Goal: Information Seeking & Learning: Check status

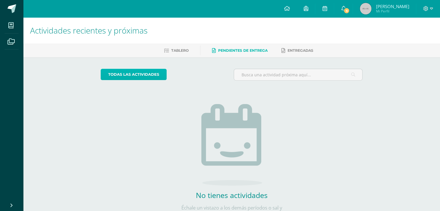
click at [155, 77] on link "todas las Actividades" at bounding box center [134, 74] width 66 height 11
click at [222, 53] on link "Pendientes de entrega" at bounding box center [240, 50] width 56 height 9
click at [346, 10] on icon at bounding box center [343, 8] width 5 height 5
click at [350, 12] on span "6" at bounding box center [346, 11] width 6 height 6
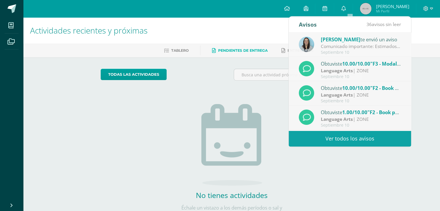
click at [371, 8] on img at bounding box center [366, 9] width 12 height 12
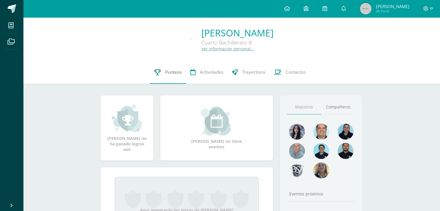
click at [155, 77] on link "Punteos" at bounding box center [168, 72] width 36 height 23
click at [165, 74] on span "Punteos" at bounding box center [173, 72] width 16 height 6
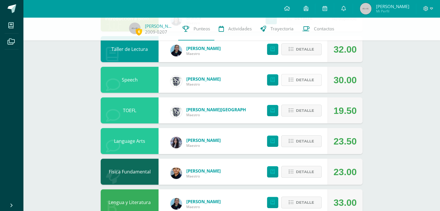
scroll to position [87, 0]
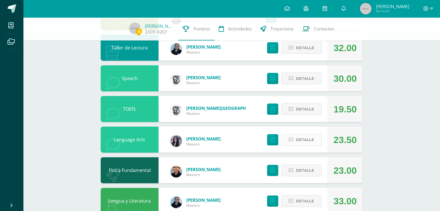
click at [301, 143] on span "Detalle" at bounding box center [305, 140] width 18 height 11
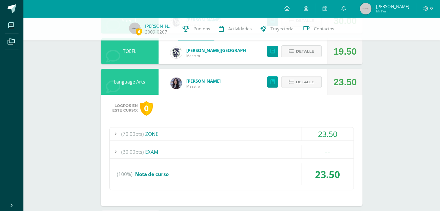
click at [223, 135] on div "(70.00pts) ZONE" at bounding box center [232, 134] width 244 height 13
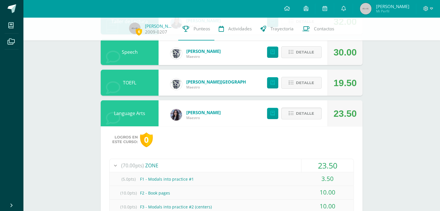
scroll to position [116, 0]
